Goal: Information Seeking & Learning: Learn about a topic

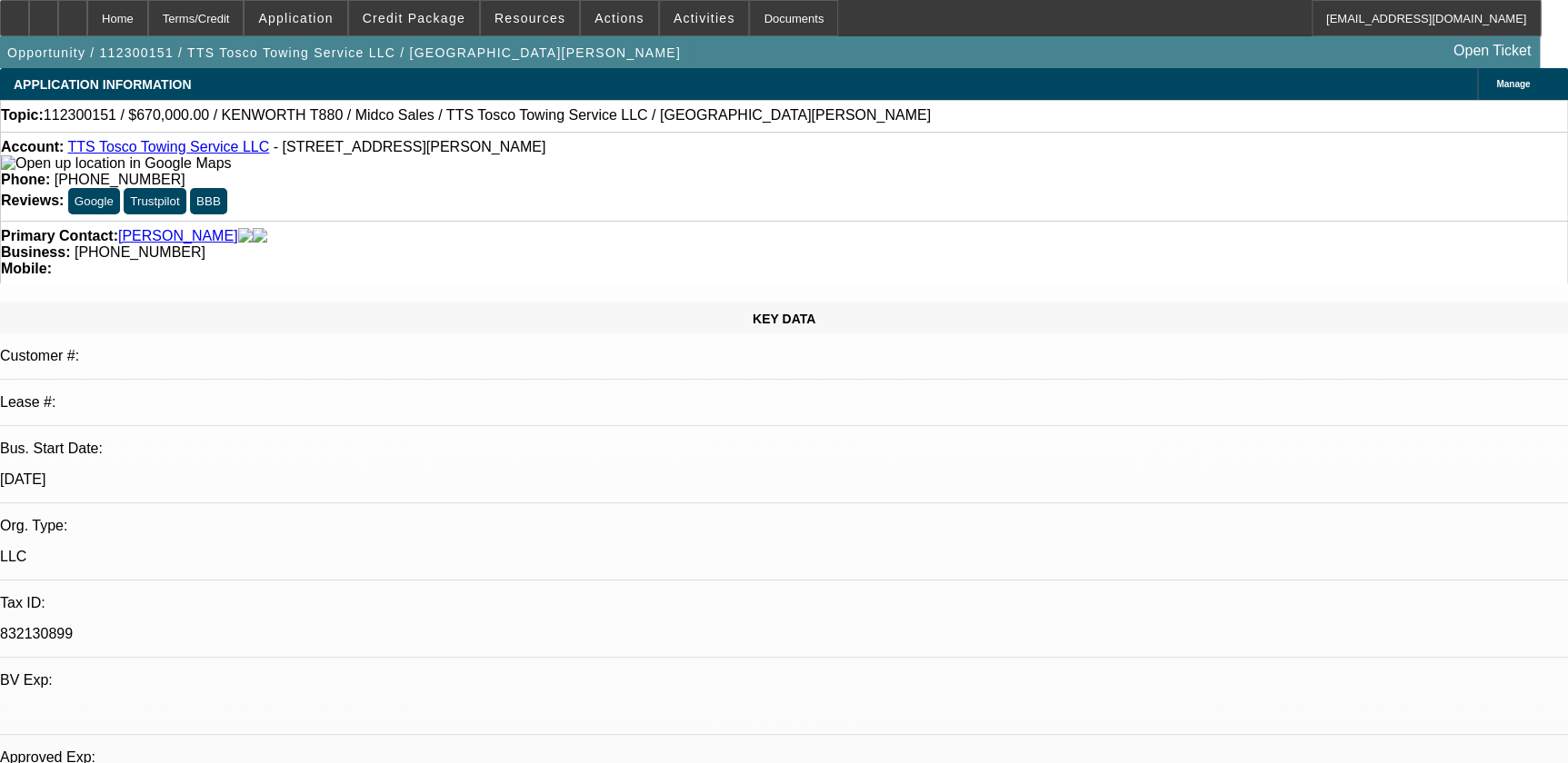
select select "0"
select select "2"
select select "0.15"
select select "0"
select select "2"
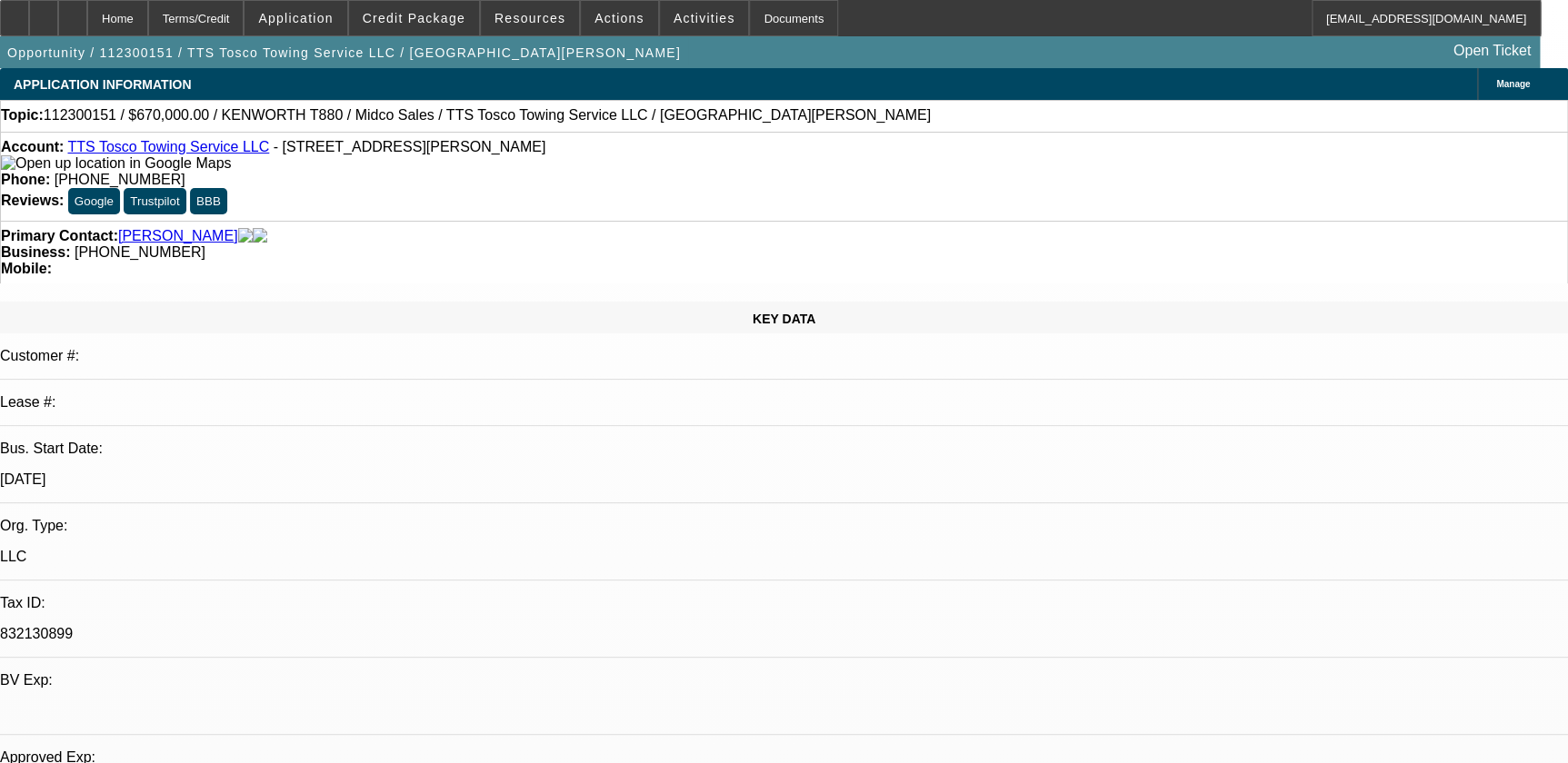
select select "0.15"
select select "0"
select select "2"
select select "0.1"
select select "0"
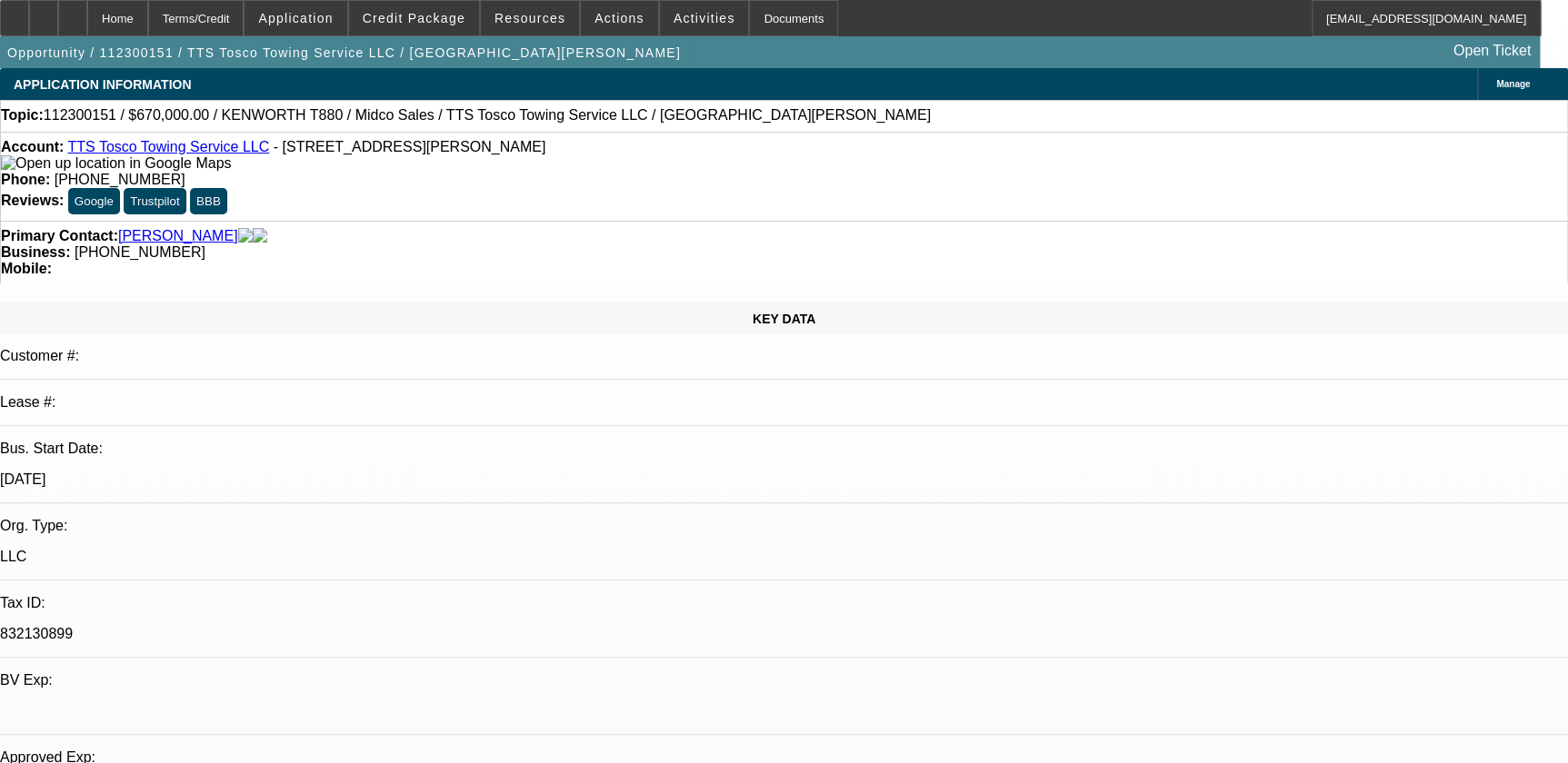
select select "2"
select select "0.1"
select select "1"
select select "2"
select select "4"
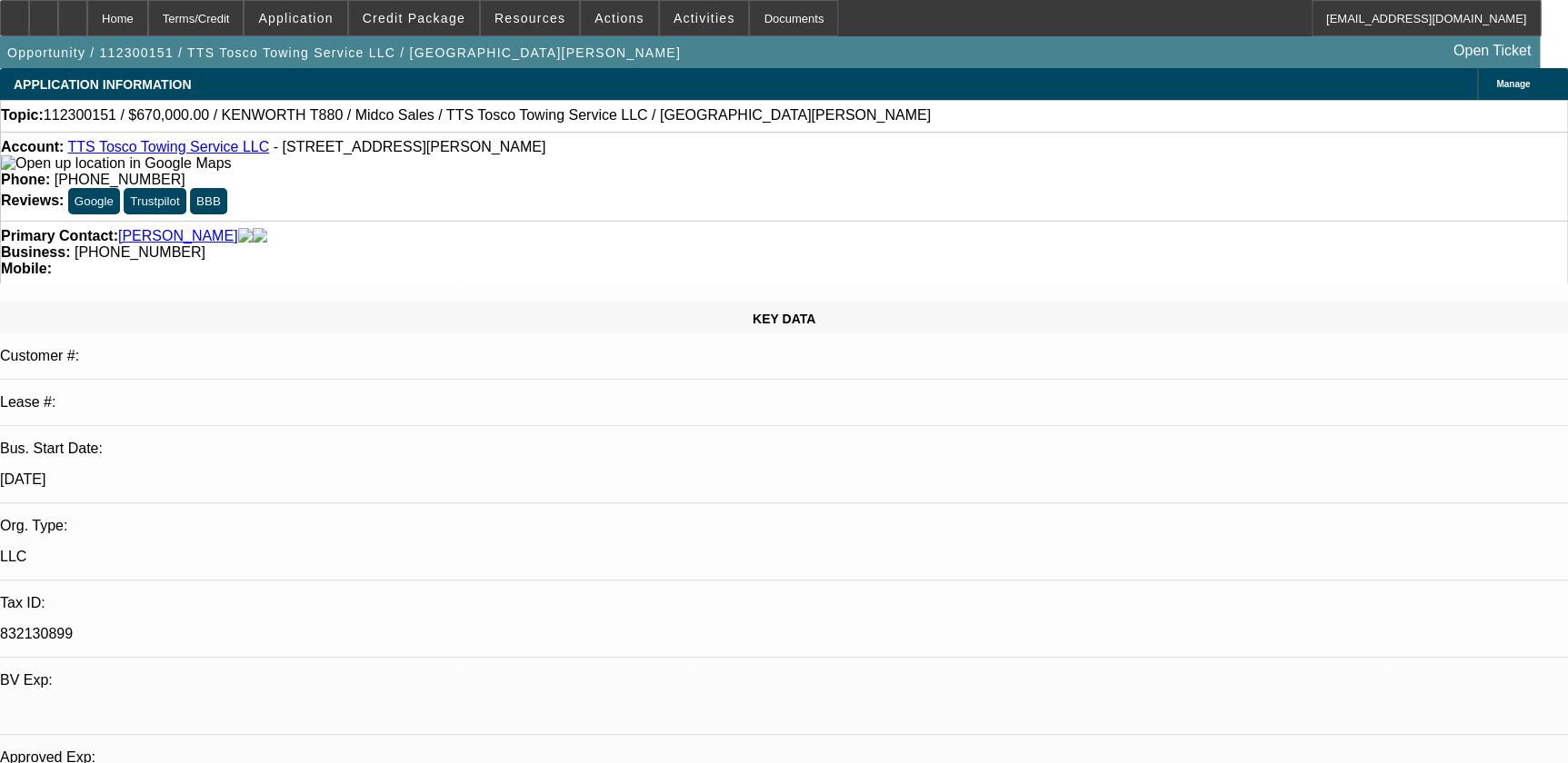
select select "1"
select select "2"
select select "4"
select select "1"
select select "2"
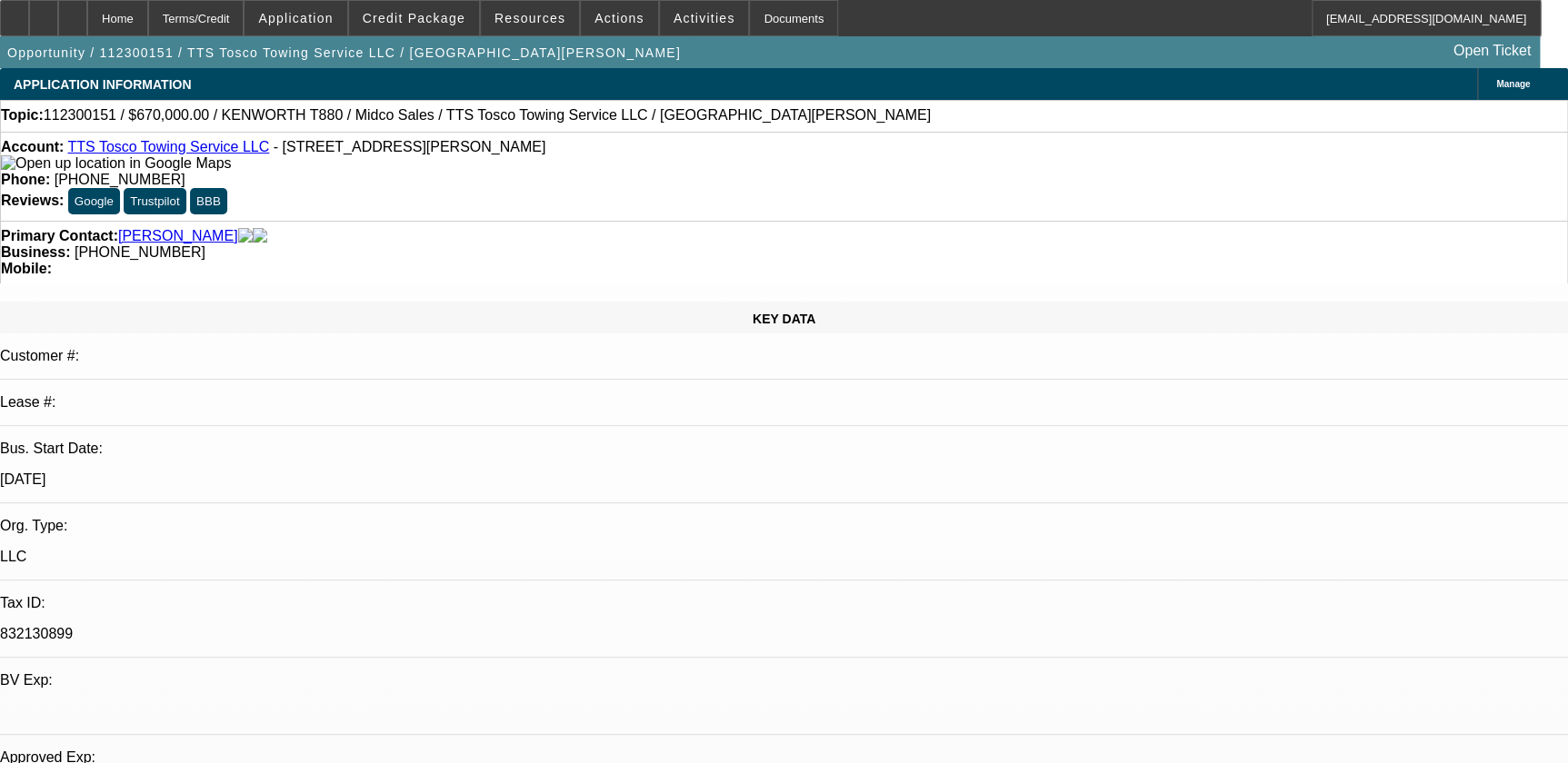
select select "4"
select select "1"
select select "2"
select select "4"
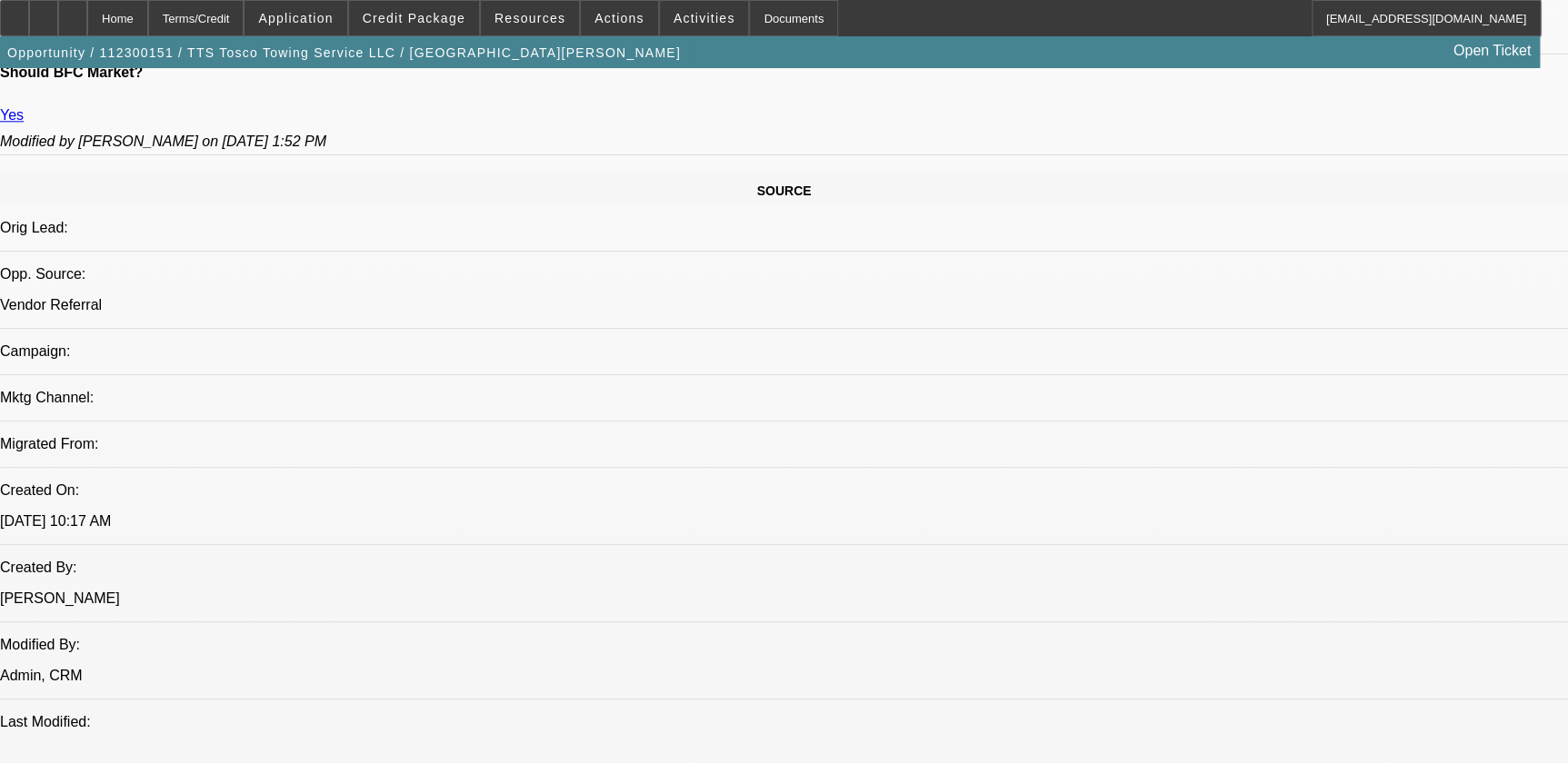
scroll to position [704, 0]
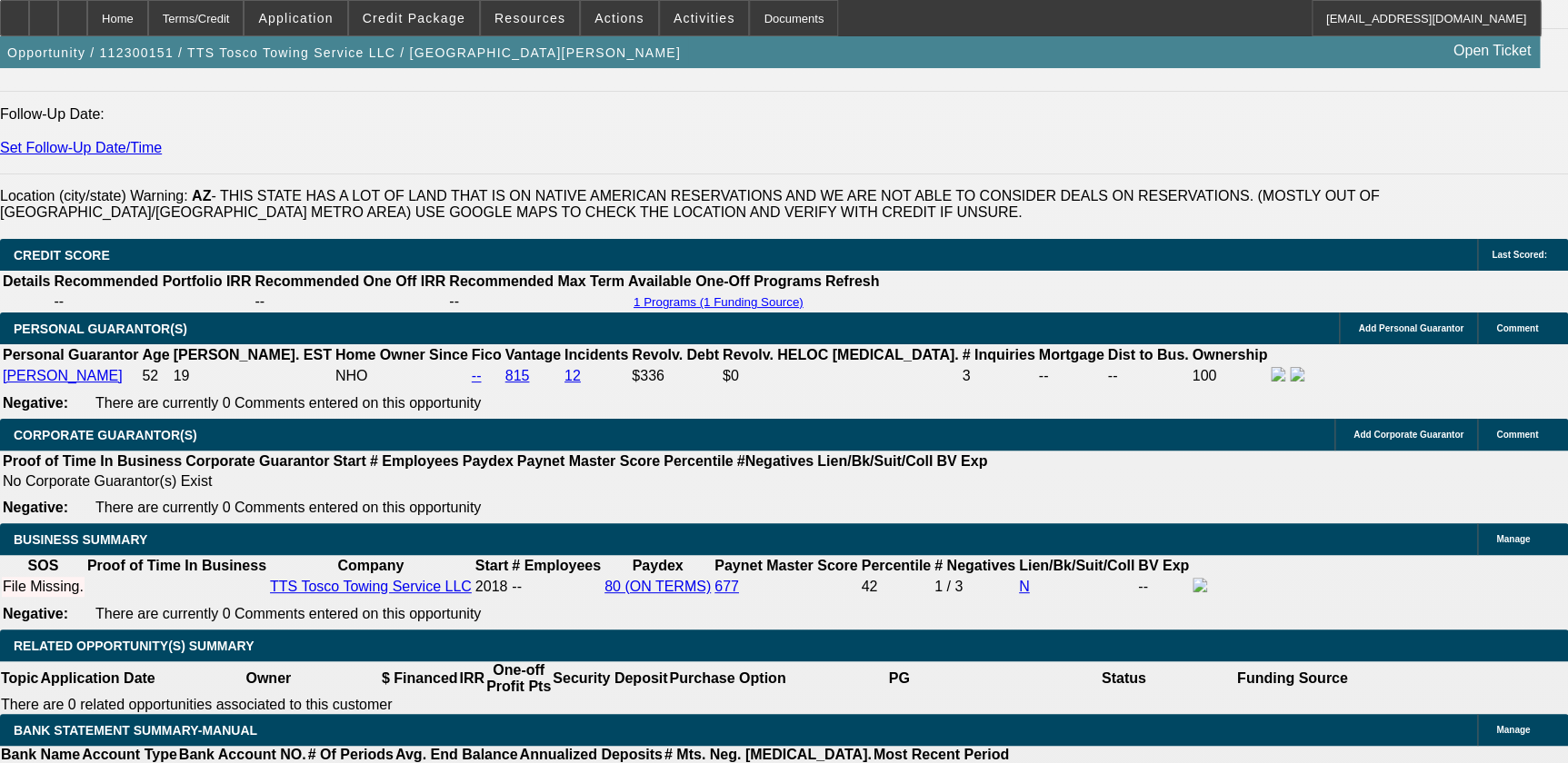
scroll to position [2396, 0]
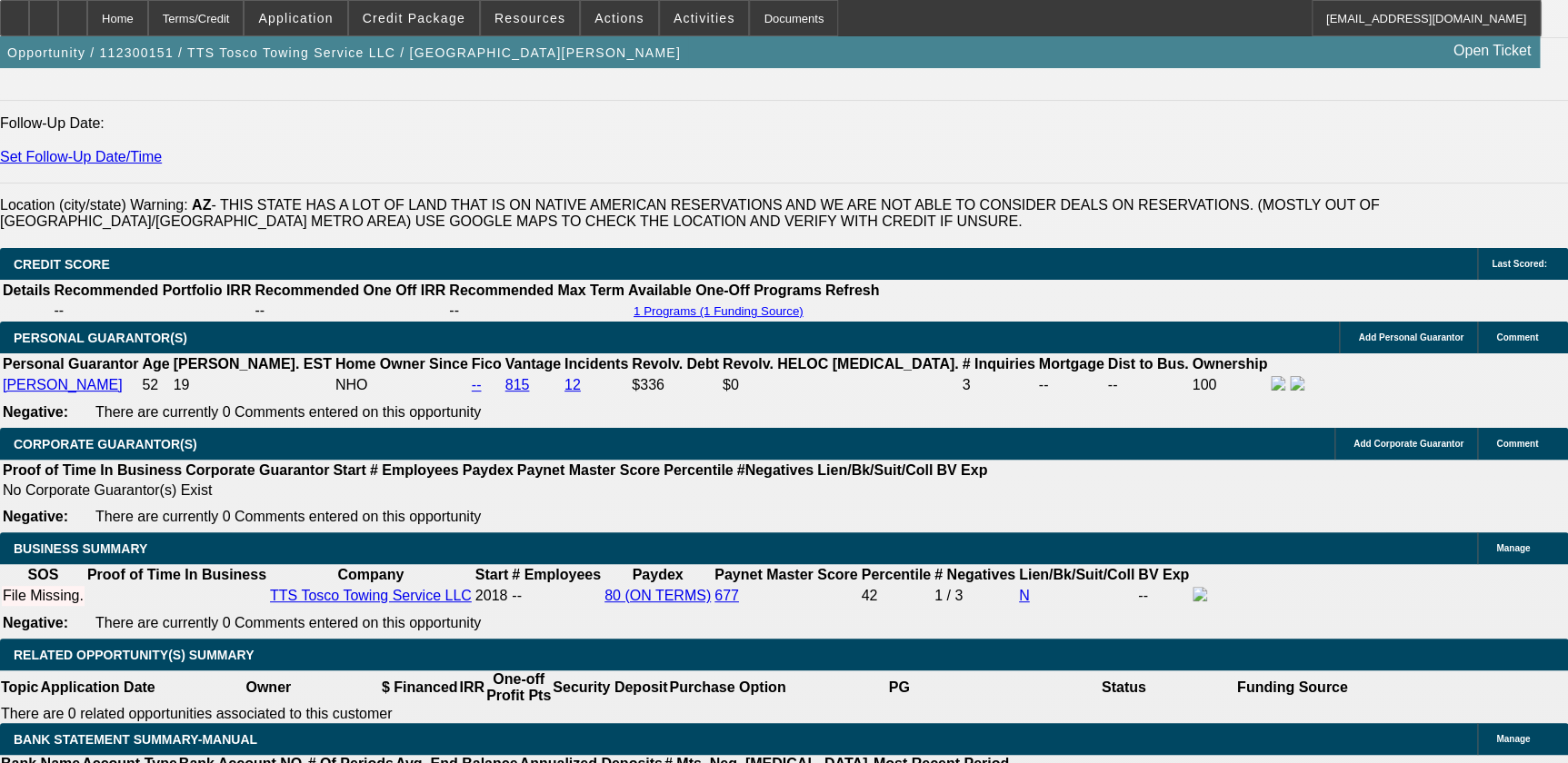
drag, startPoint x: 987, startPoint y: 357, endPoint x: 880, endPoint y: 359, distance: 107.0
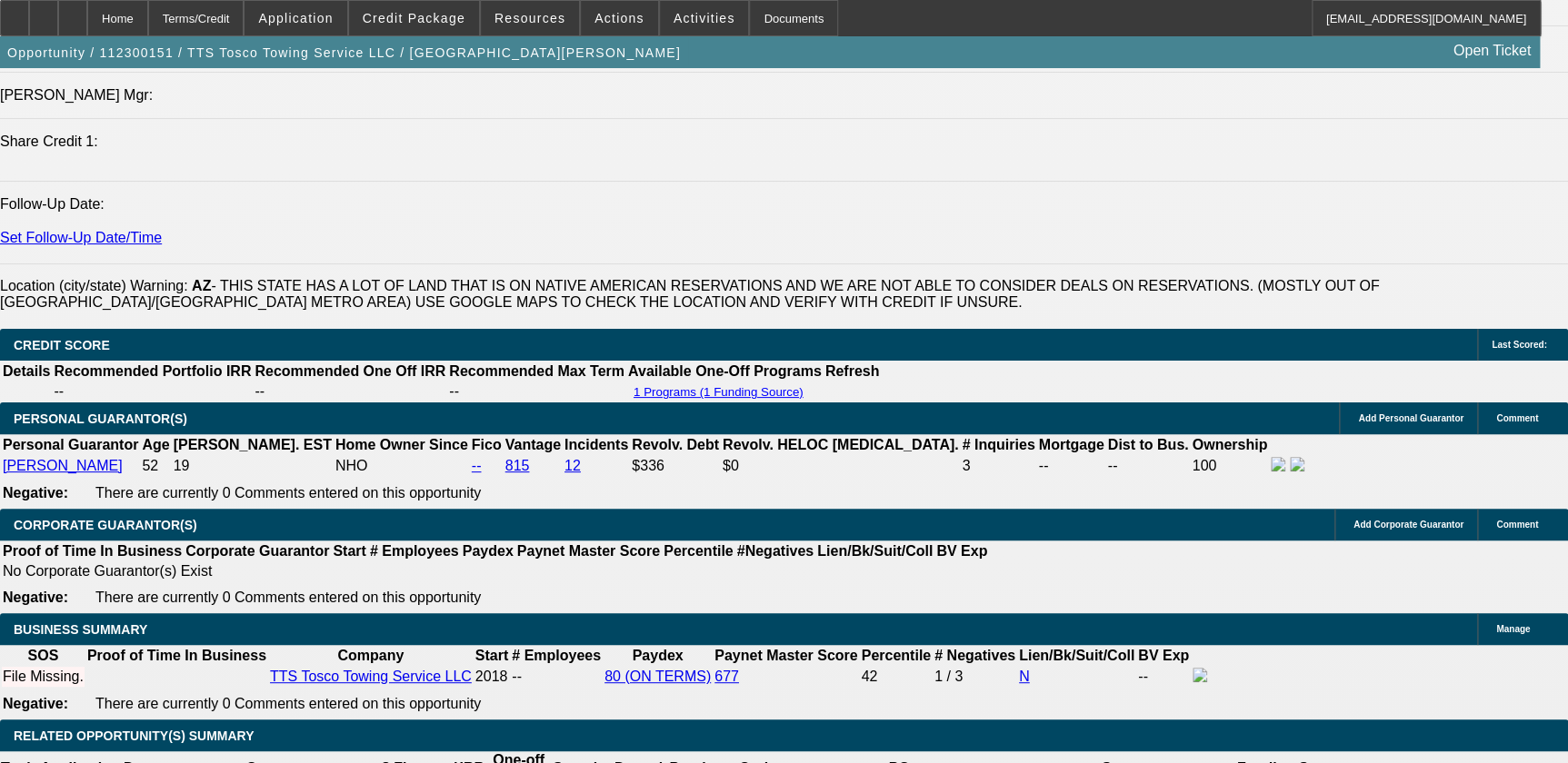
scroll to position [2313, 0]
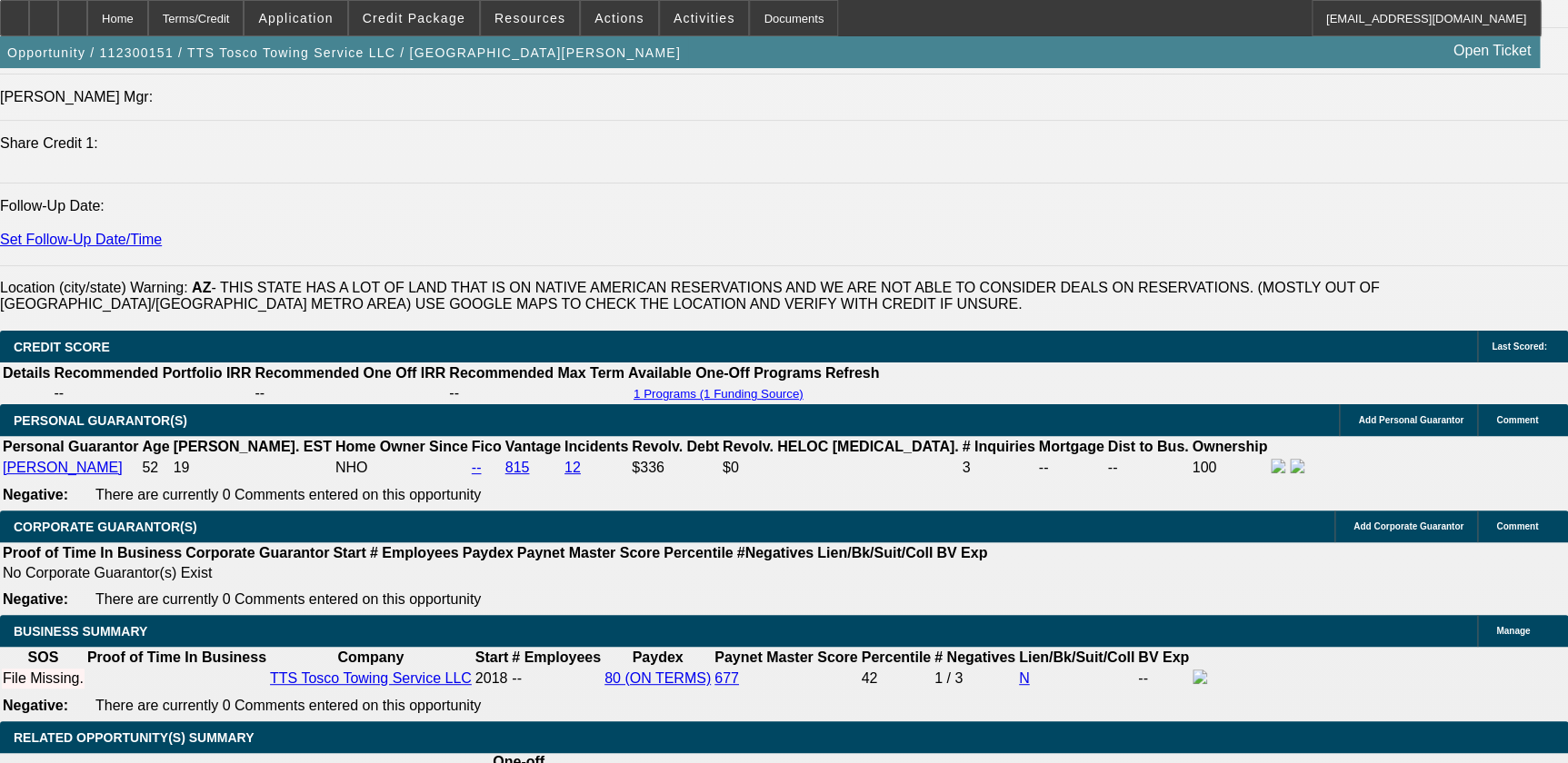
select select "2"
select select "0.1"
select select "4"
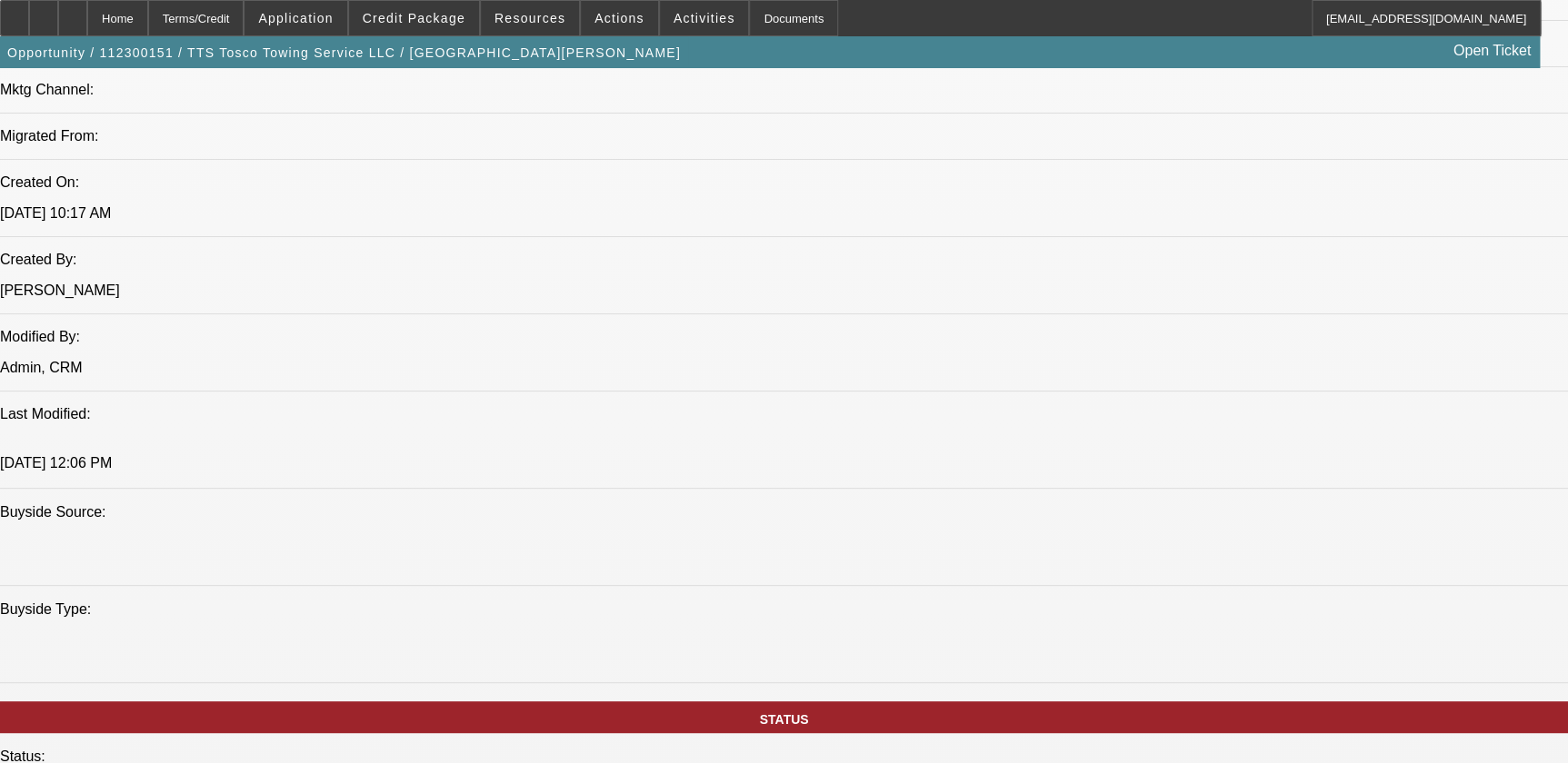
scroll to position [1073, 0]
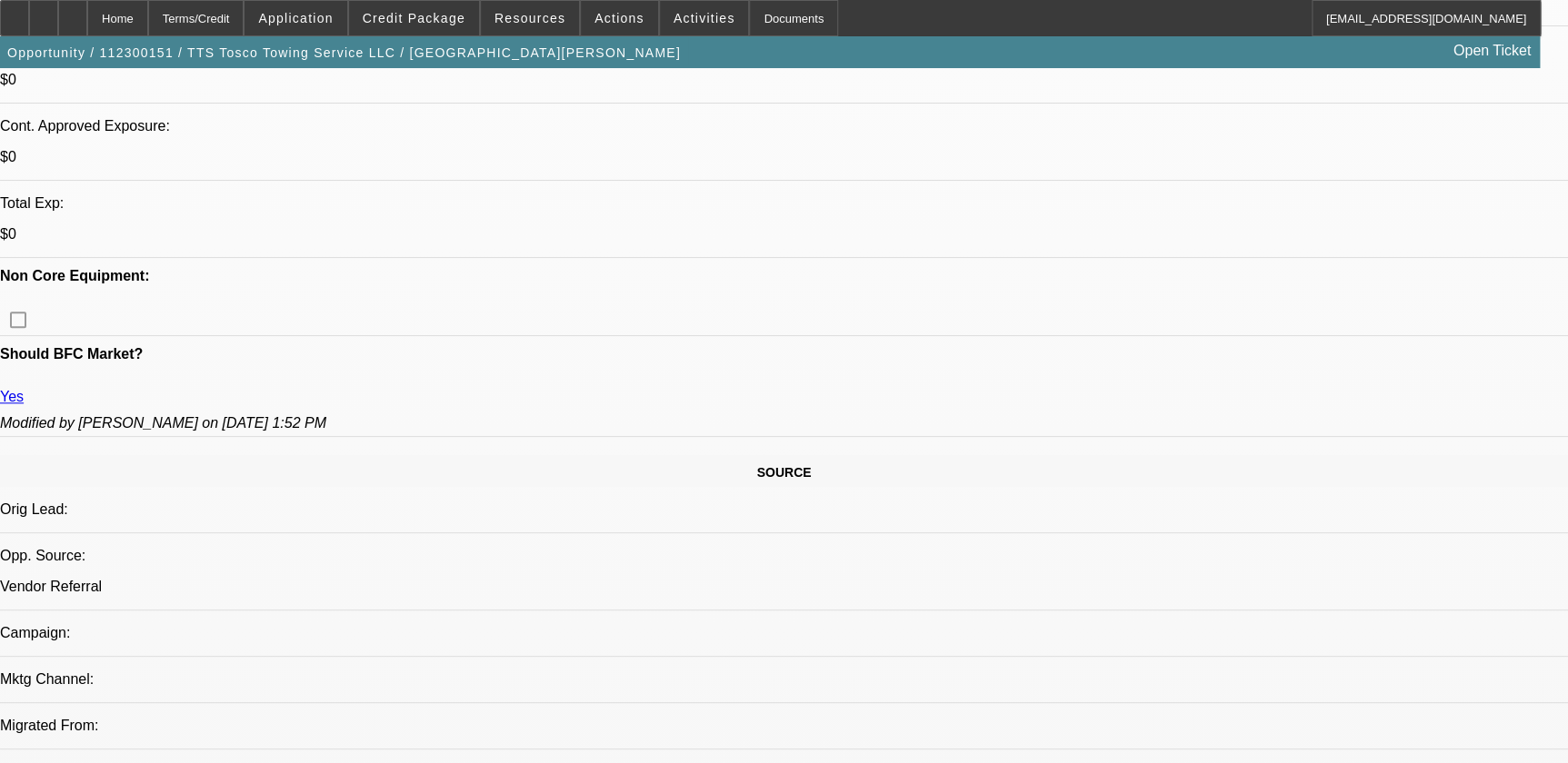
scroll to position [826, 0]
